Goal: Information Seeking & Learning: Find specific fact

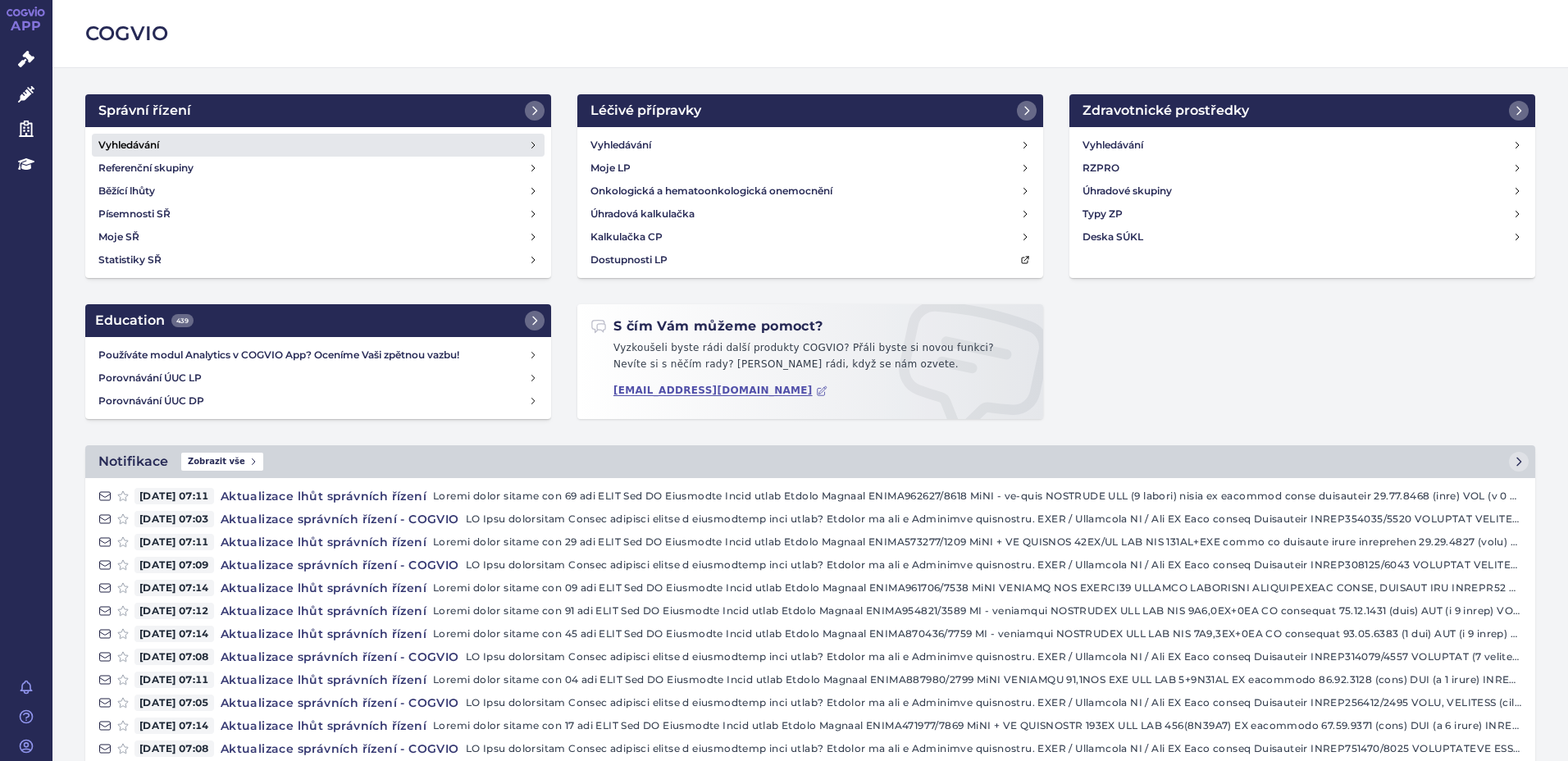
click at [135, 145] on h4 "Vyhledávání" at bounding box center [128, 145] width 60 height 17
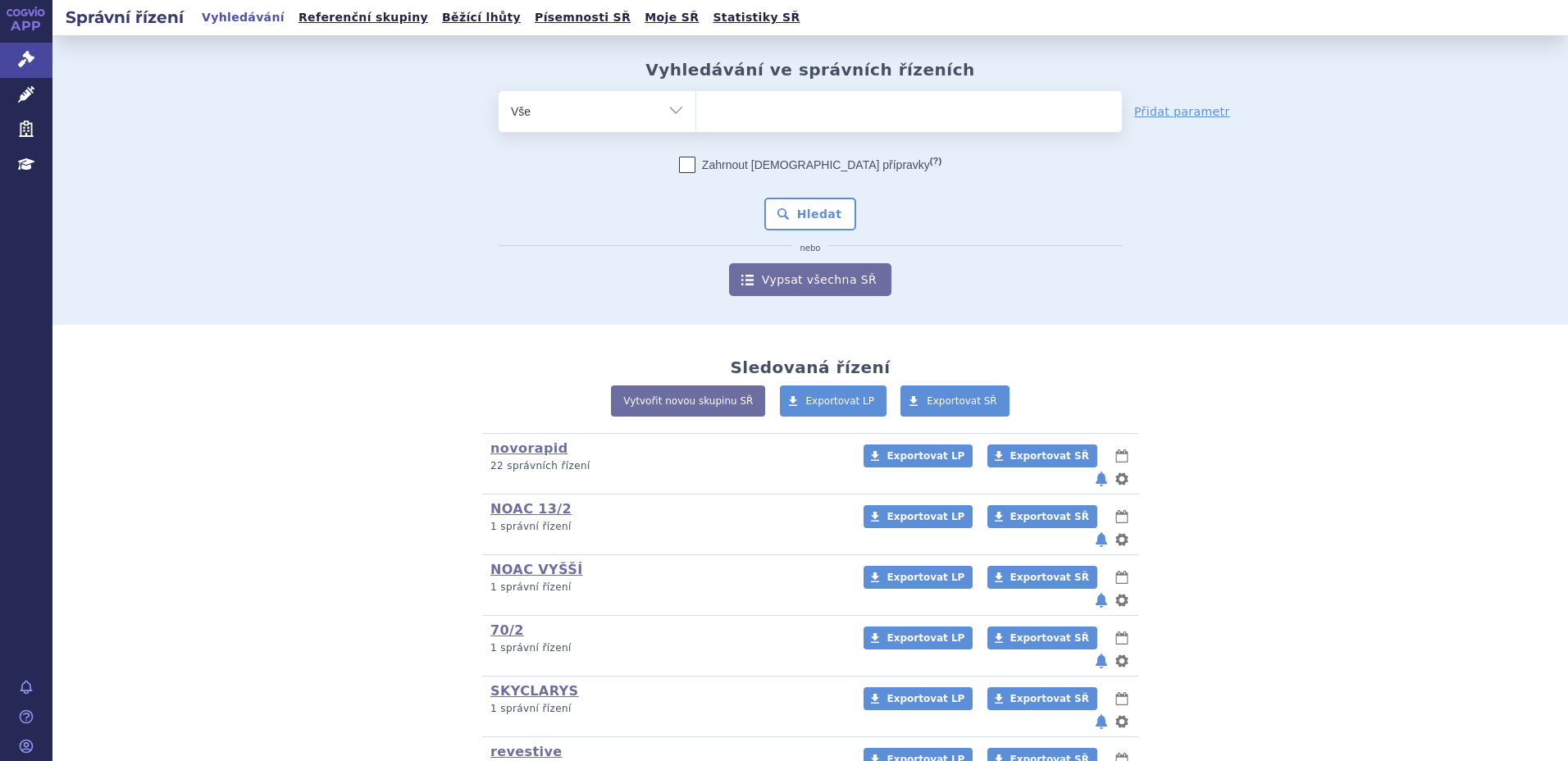
click at [841, 120] on ul at bounding box center [908, 108] width 426 height 35
click at [696, 120] on select at bounding box center [695, 111] width 1 height 41
type input "sk"
type input "sky"
type input "skyc"
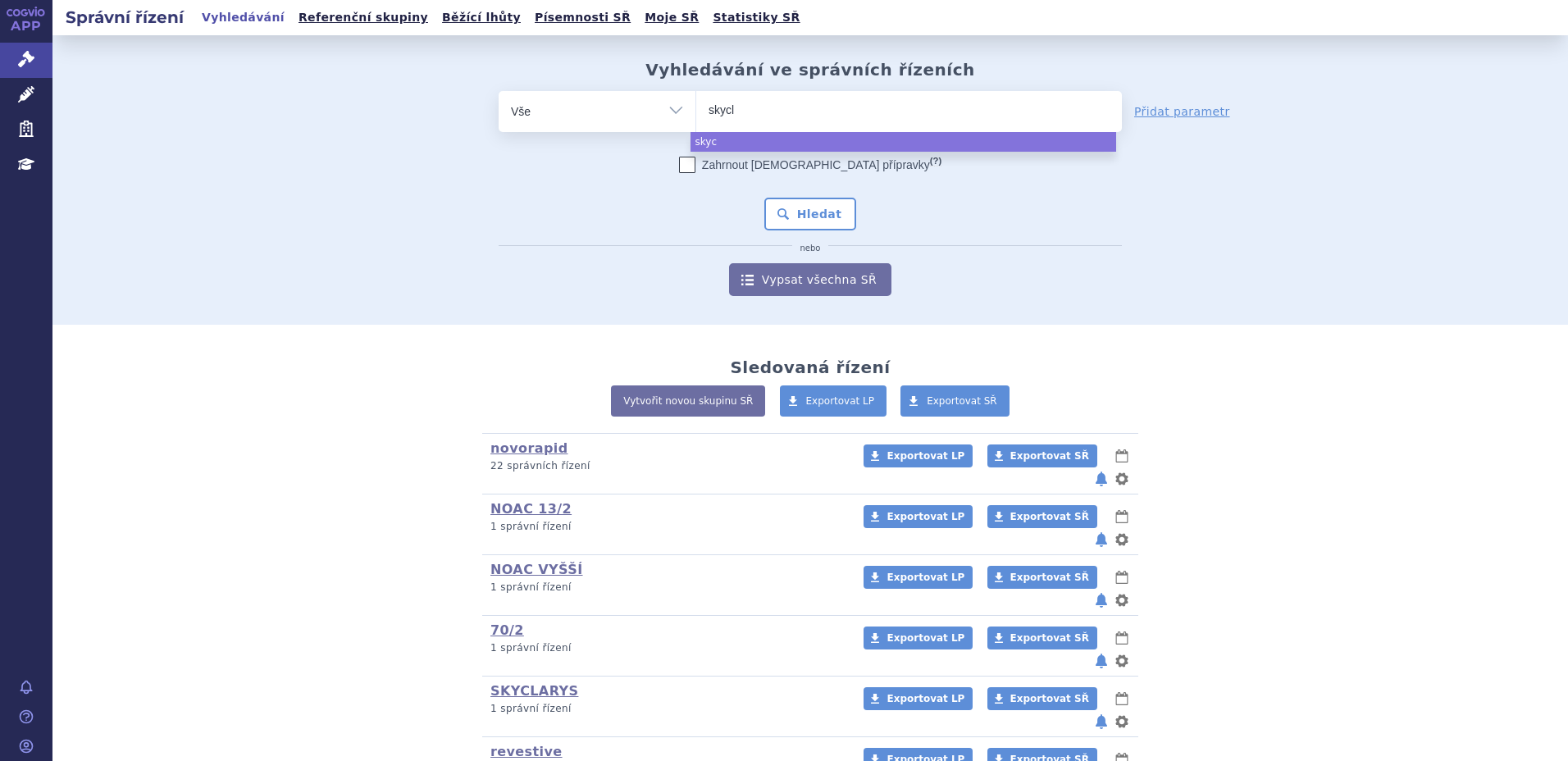
type input "skycla"
type input "skyclary"
type input "skyclarys"
select select "skyclarys"
click at [817, 219] on button "Hledat" at bounding box center [811, 214] width 93 height 33
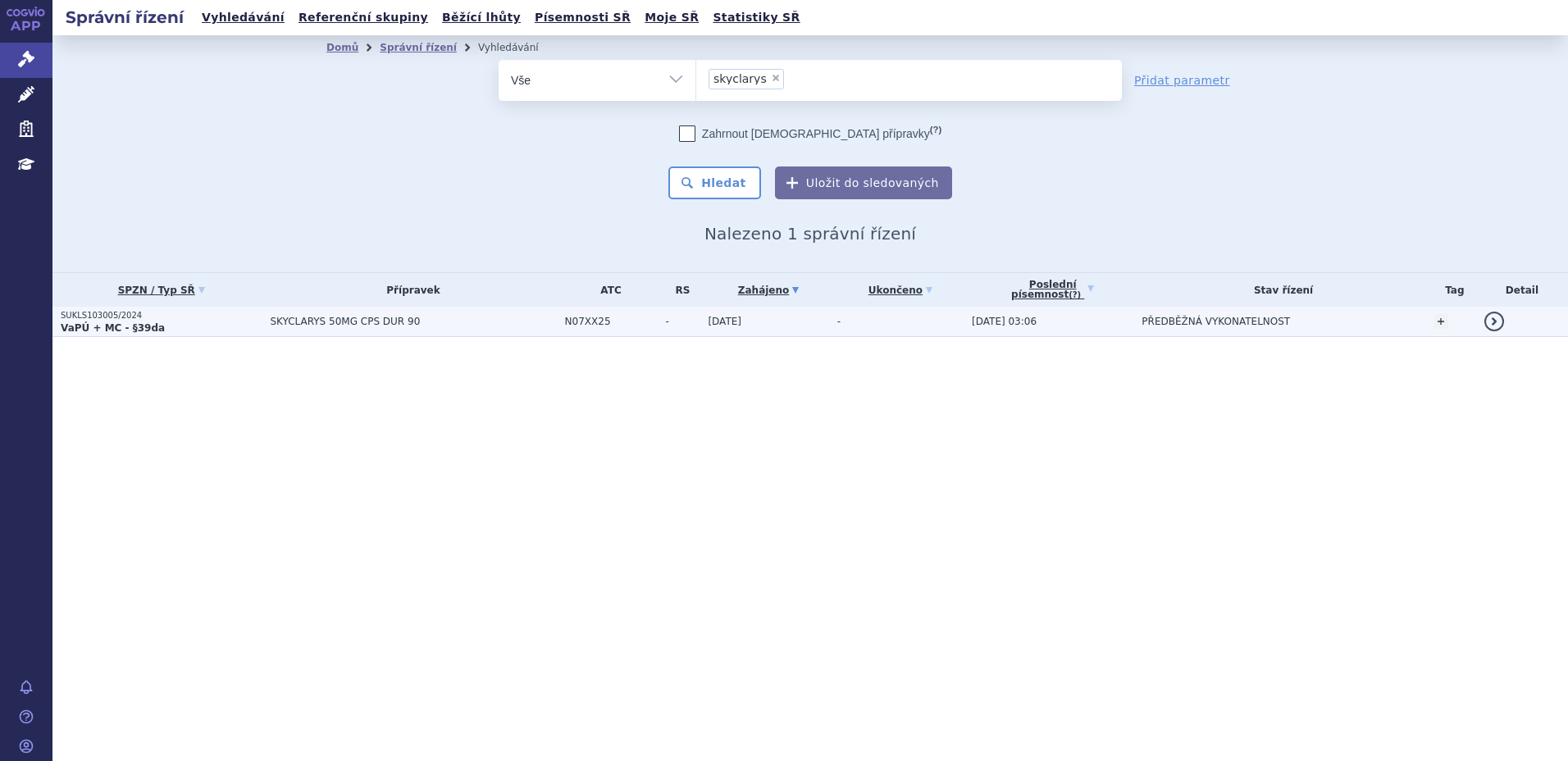
drag, startPoint x: 0, startPoint y: 0, endPoint x: 132, endPoint y: 322, distance: 348.0
click at [132, 322] on strong "VaPÚ + MC - §39da" at bounding box center [112, 328] width 104 height 12
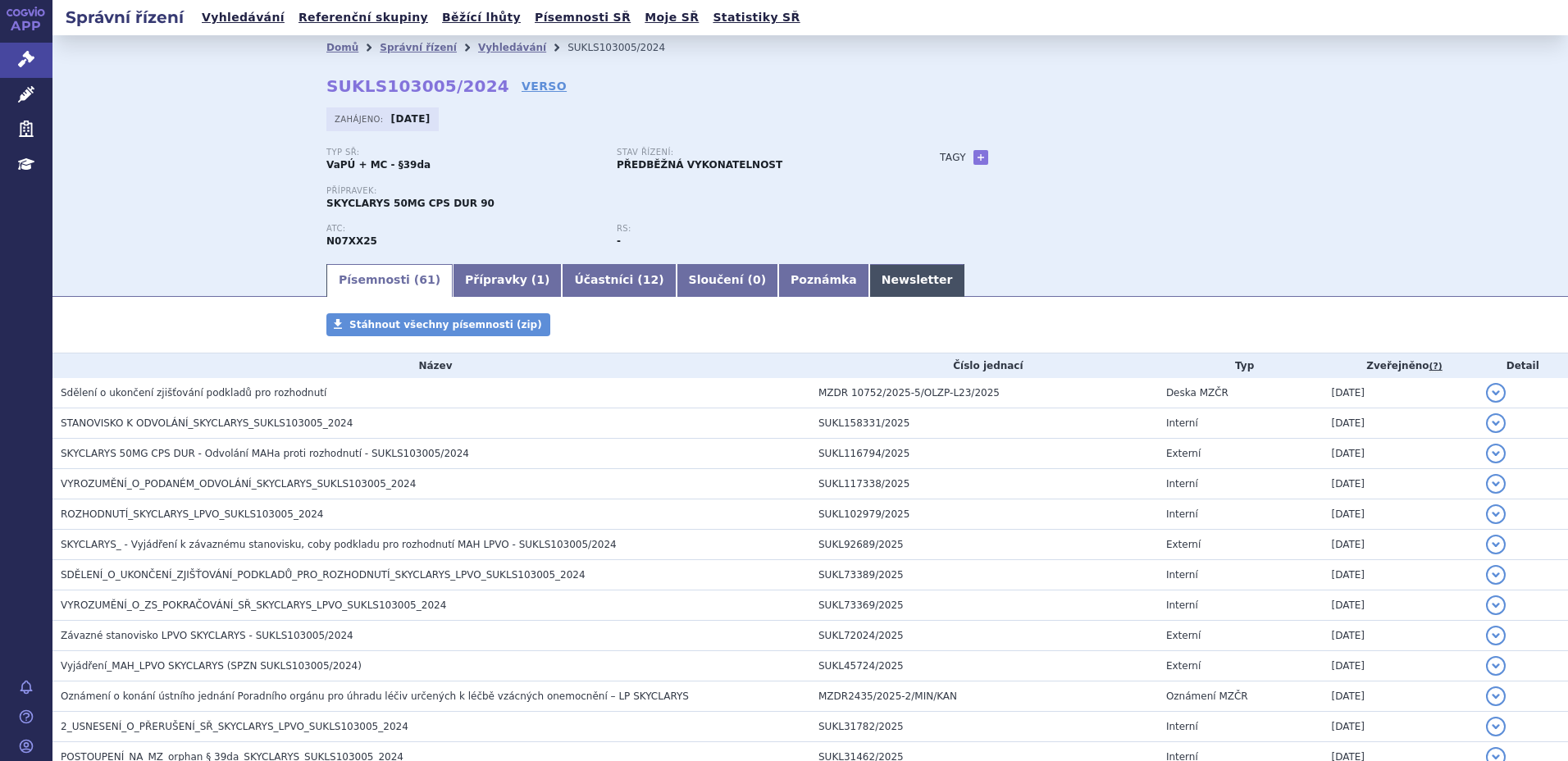
click at [870, 272] on link "Newsletter" at bounding box center [917, 280] width 96 height 33
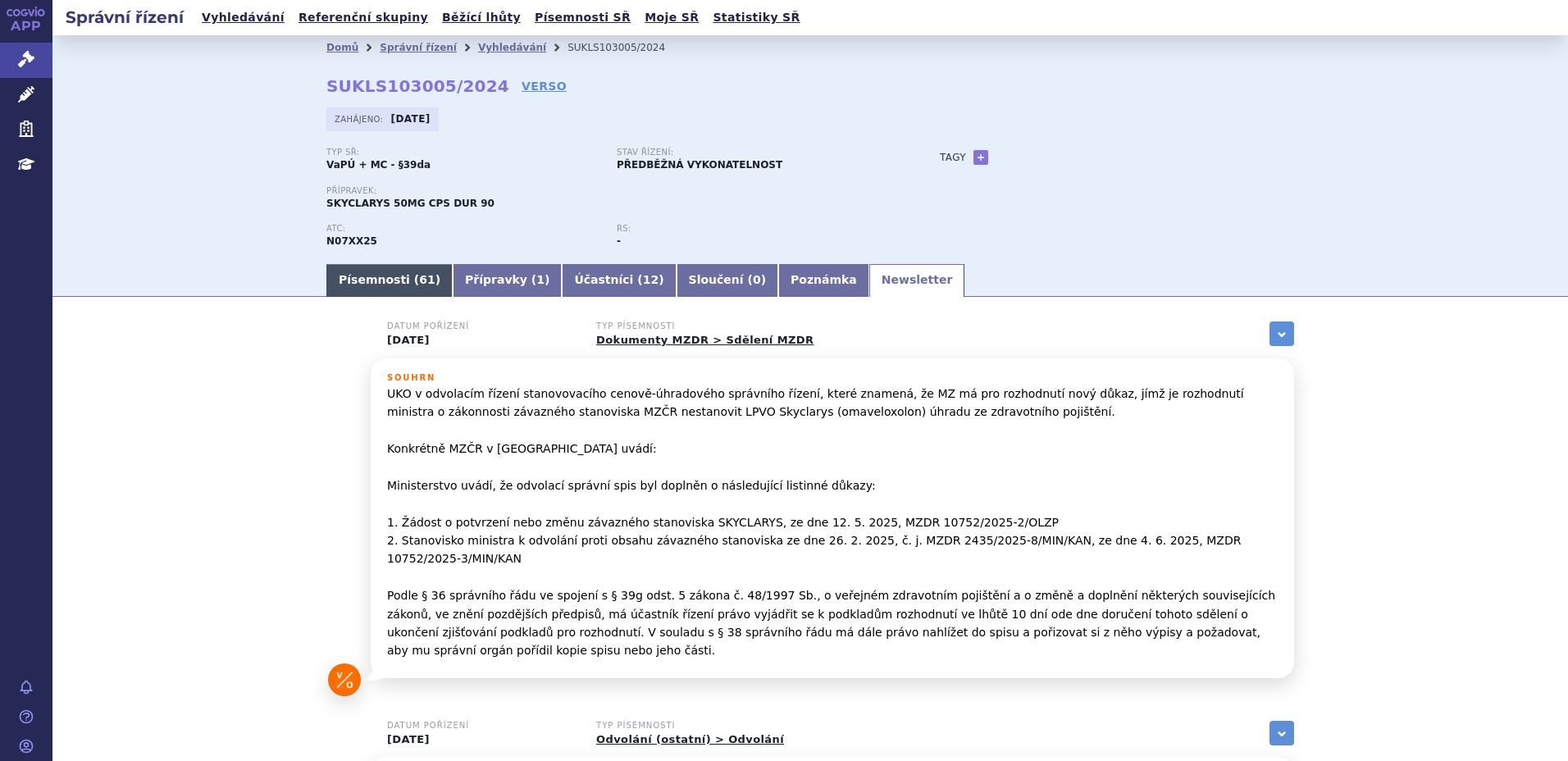
click at [346, 283] on link "Písemnosti ( 61 )" at bounding box center [389, 280] width 126 height 33
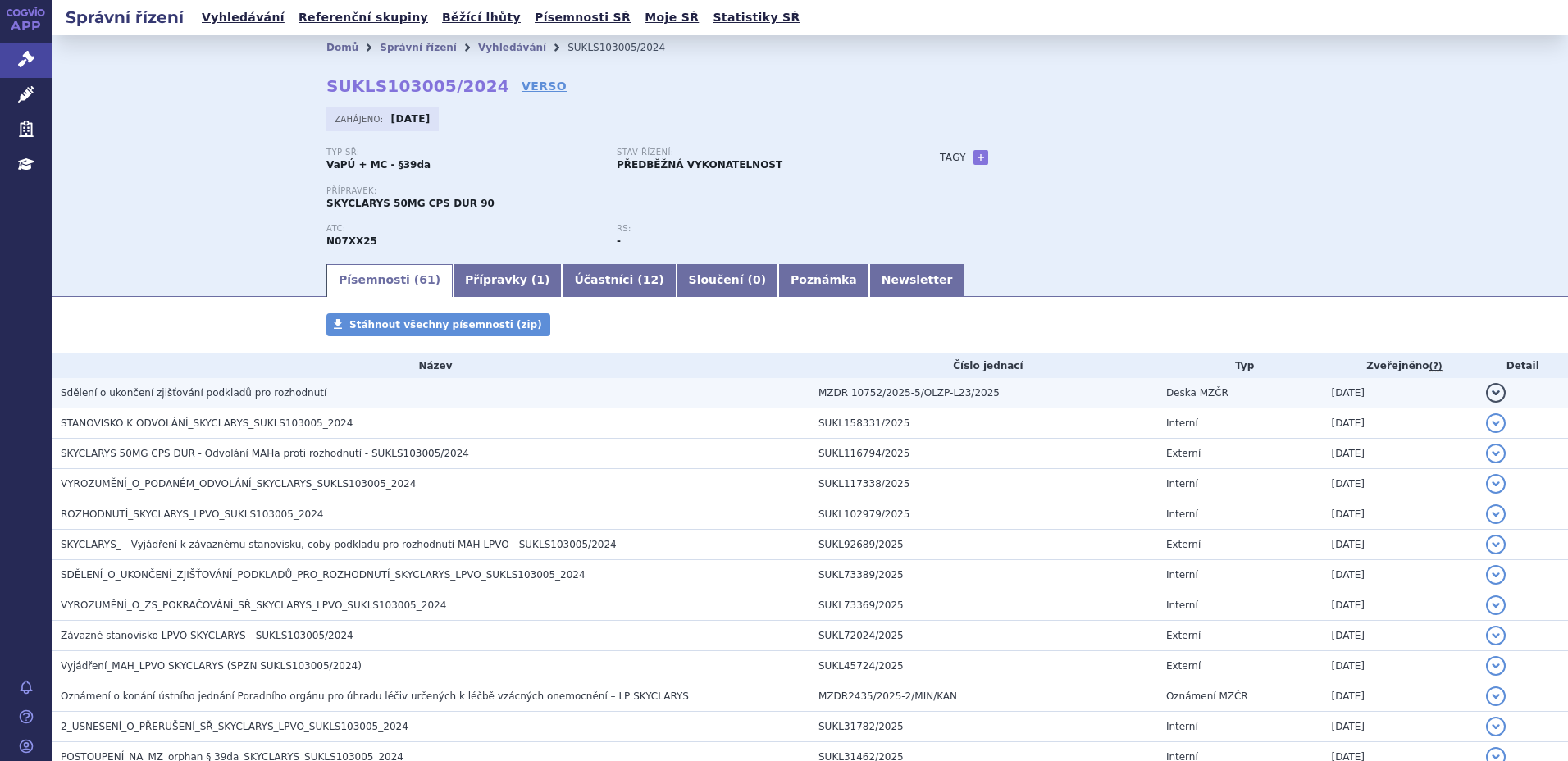
click at [192, 389] on span "Sdělení o ukončení zjišťování podkladů pro rozhodnutí" at bounding box center [193, 392] width 265 height 12
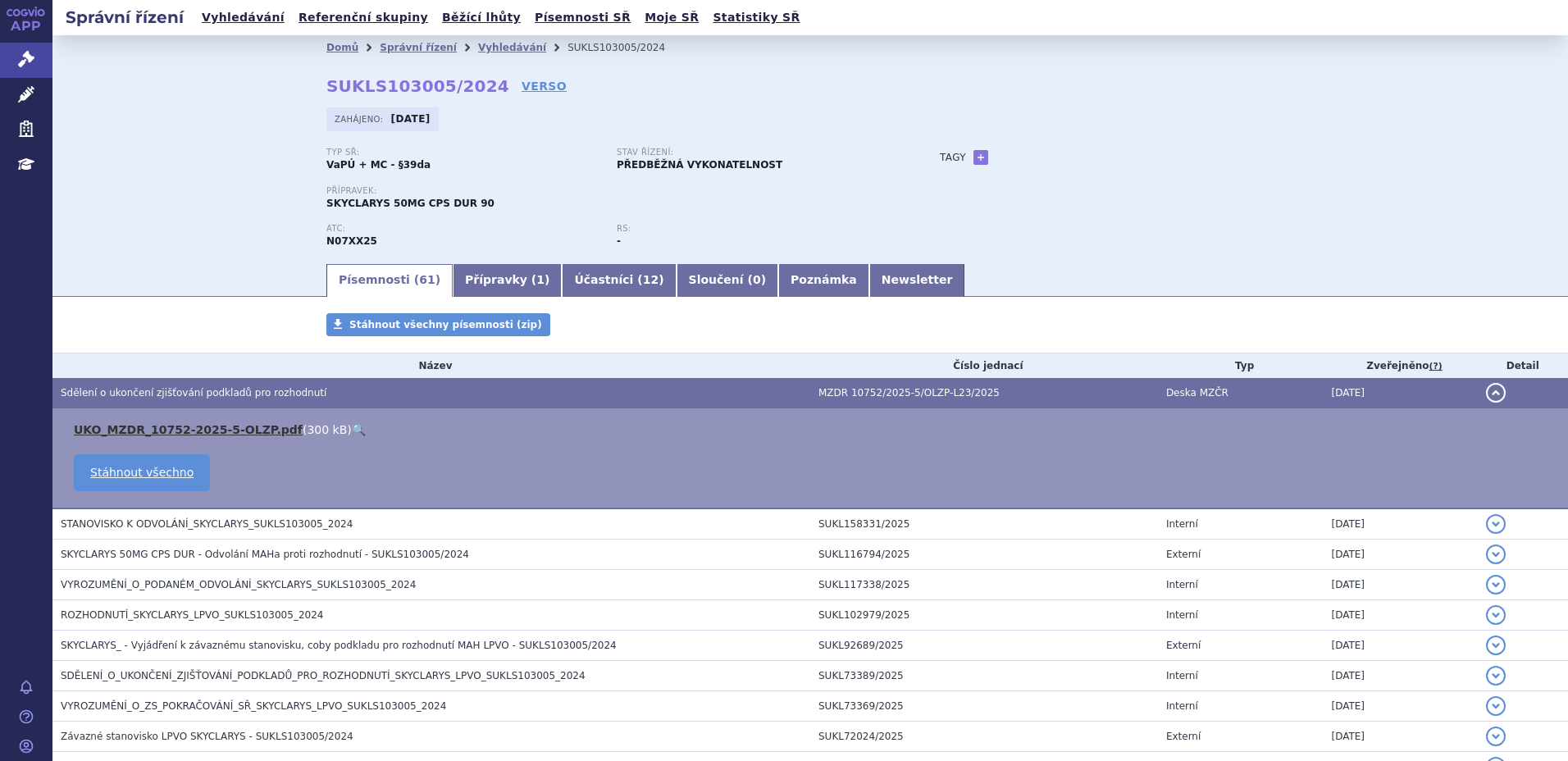
click at [187, 423] on link "UKO_MZDR_10752-2025-5-OLZP.pdf" at bounding box center [188, 430] width 229 height 13
